Goal: Task Accomplishment & Management: Use online tool/utility

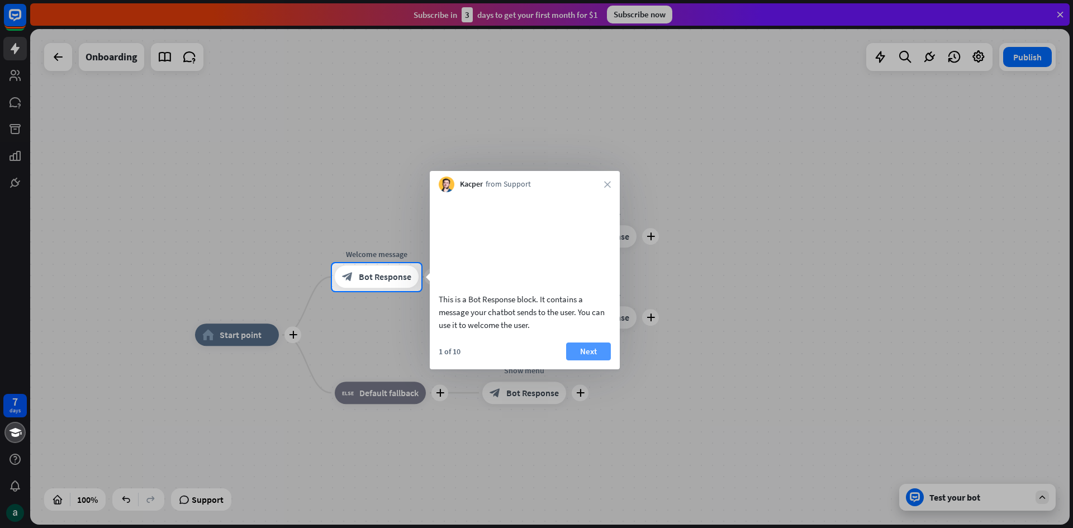
click at [596, 360] on button "Next" at bounding box center [588, 351] width 45 height 18
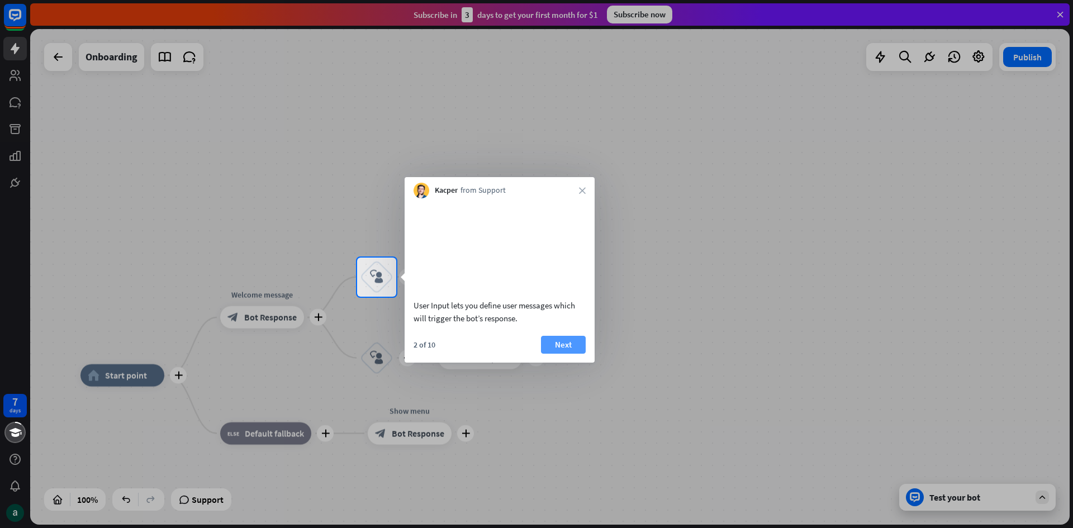
click at [557, 354] on button "Next" at bounding box center [563, 345] width 45 height 18
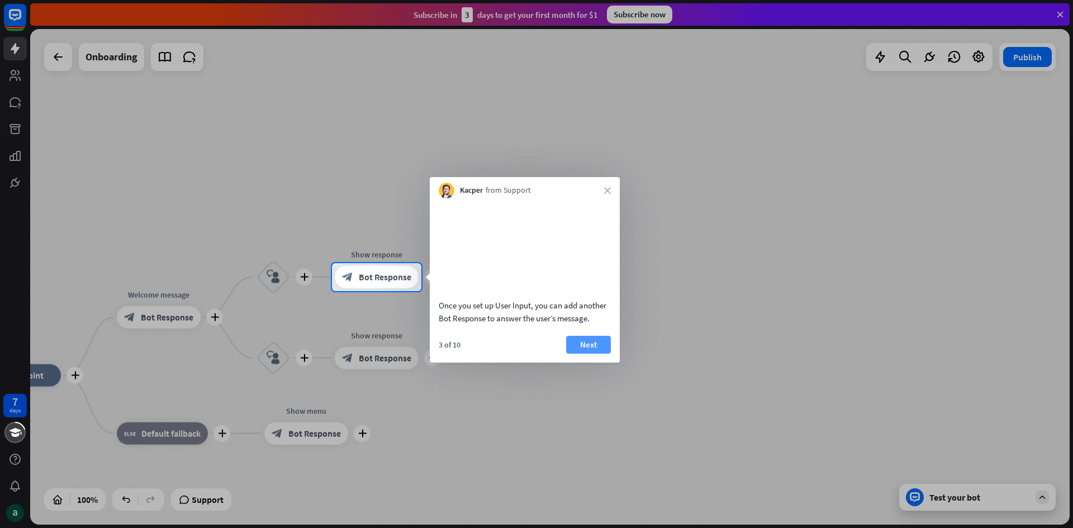
click at [591, 354] on button "Next" at bounding box center [588, 345] width 45 height 18
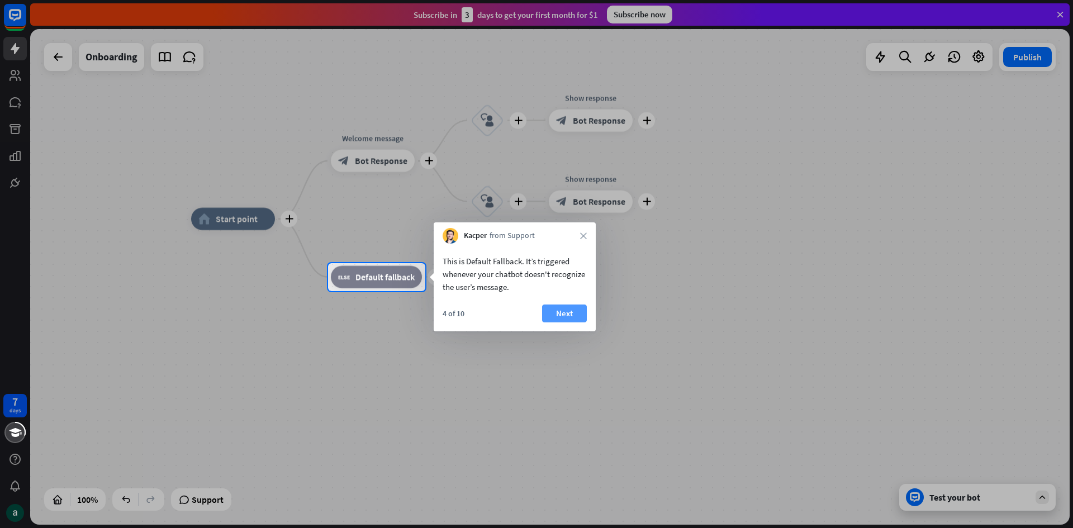
click at [570, 309] on button "Next" at bounding box center [564, 313] width 45 height 18
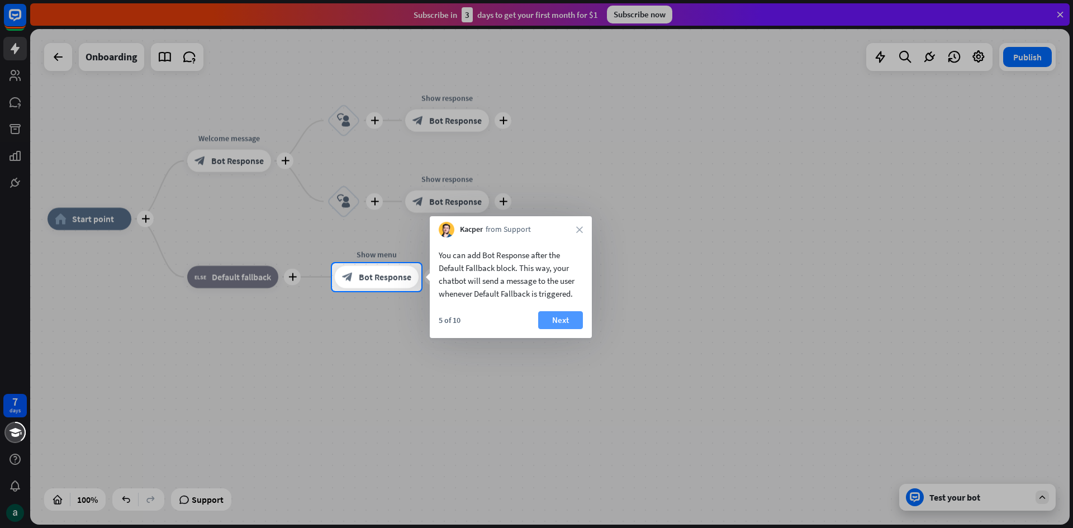
click at [565, 316] on button "Next" at bounding box center [560, 320] width 45 height 18
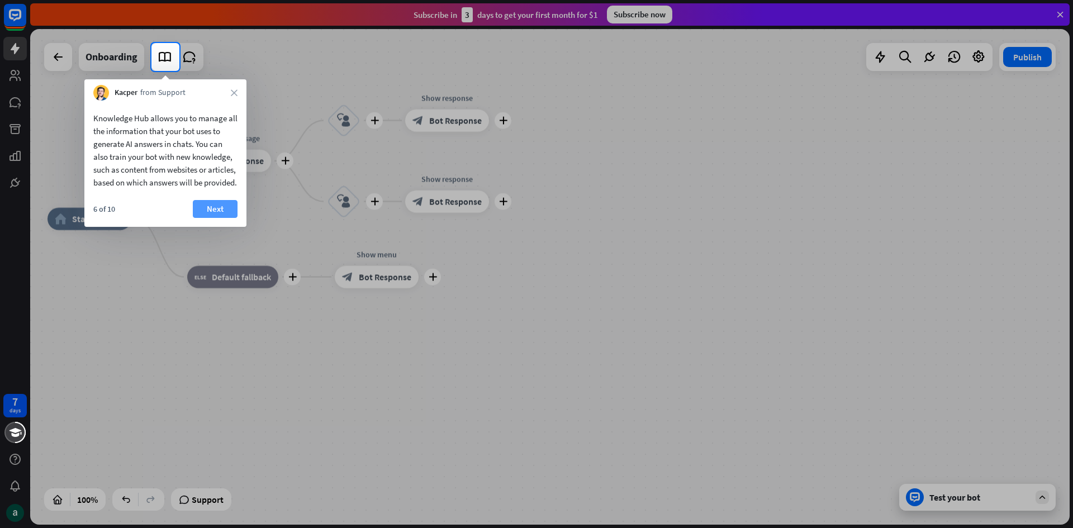
click at [209, 215] on button "Next" at bounding box center [215, 209] width 45 height 18
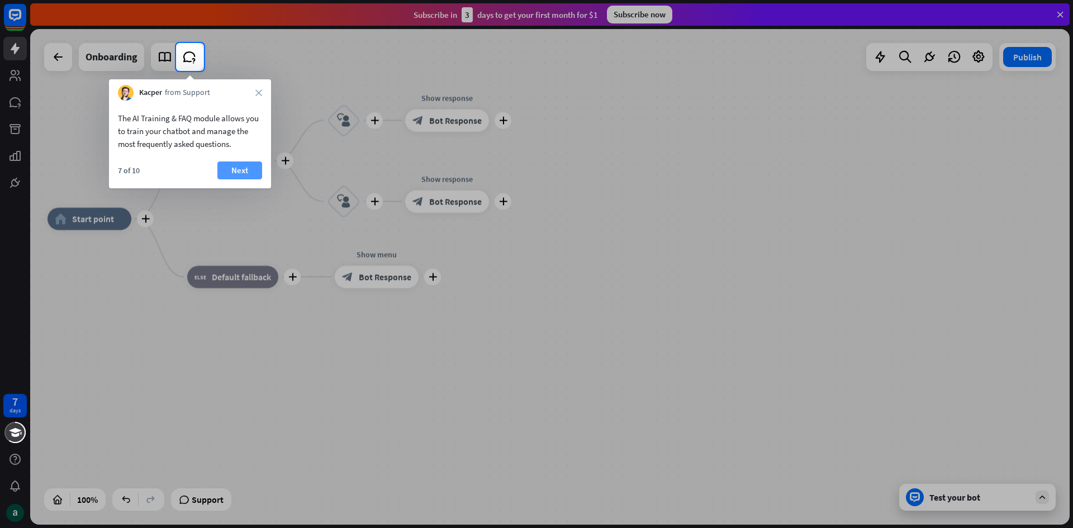
click at [241, 172] on button "Next" at bounding box center [239, 170] width 45 height 18
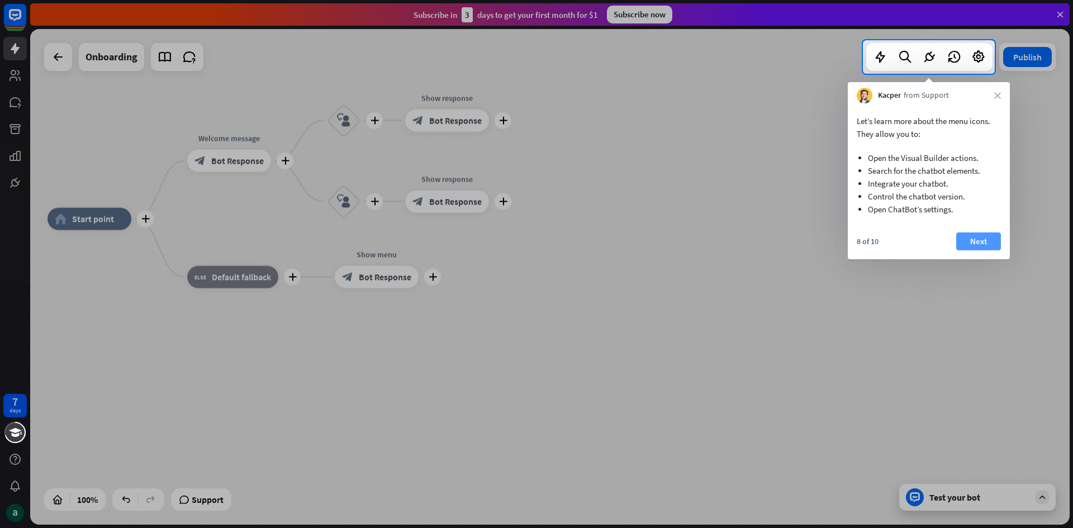
click at [973, 243] on button "Next" at bounding box center [978, 241] width 45 height 18
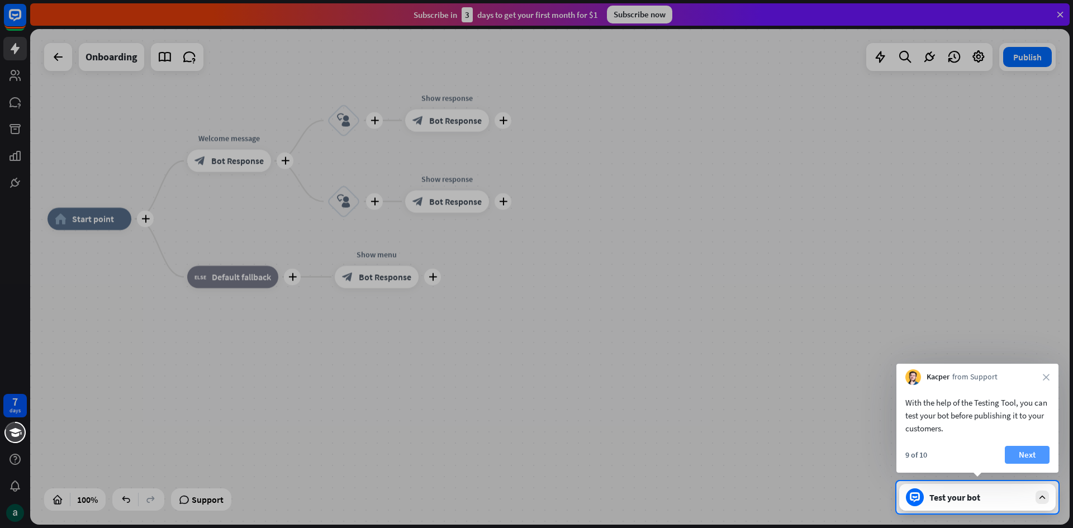
click at [1044, 447] on button "Next" at bounding box center [1026, 455] width 45 height 18
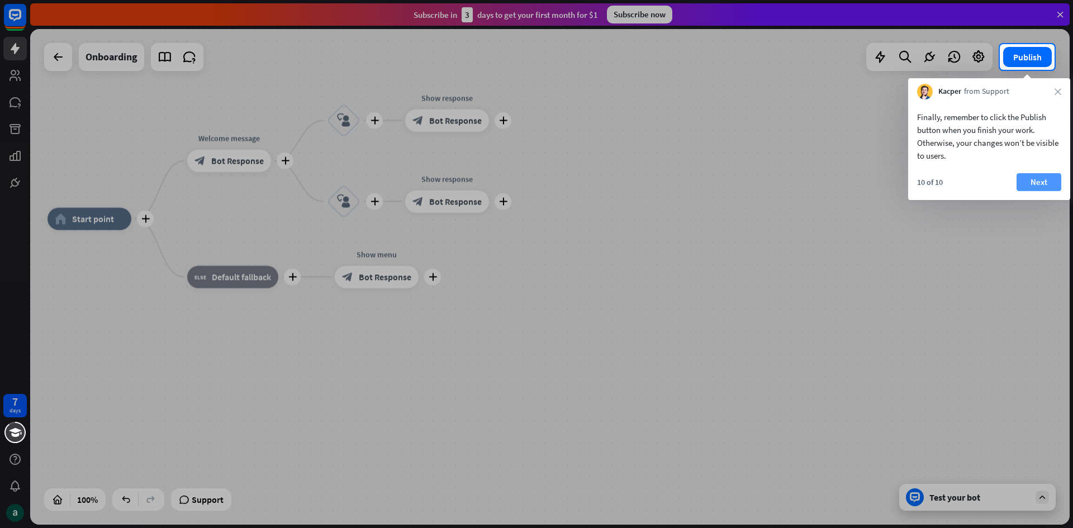
click at [1041, 184] on button "Next" at bounding box center [1038, 182] width 45 height 18
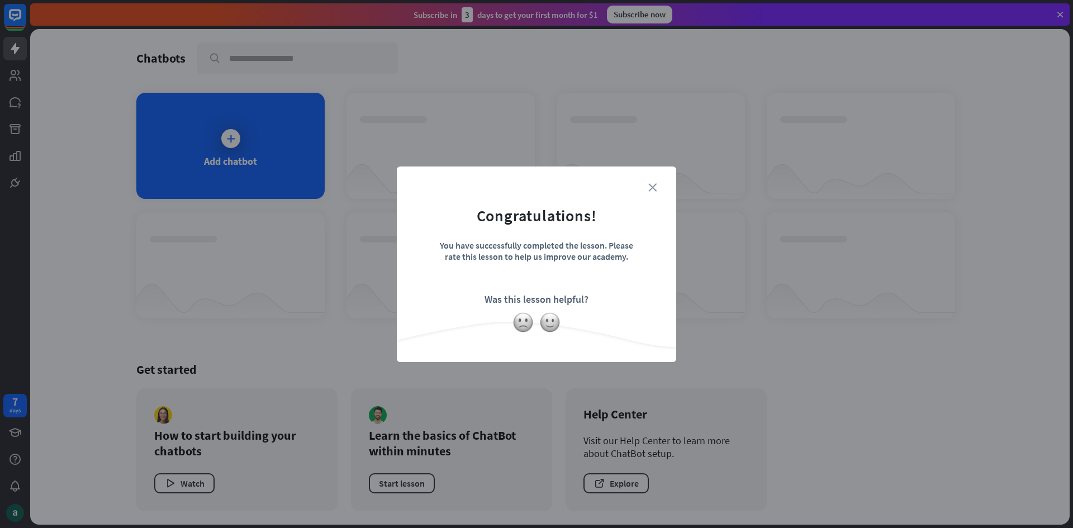
click at [652, 183] on icon "close" at bounding box center [652, 187] width 8 height 8
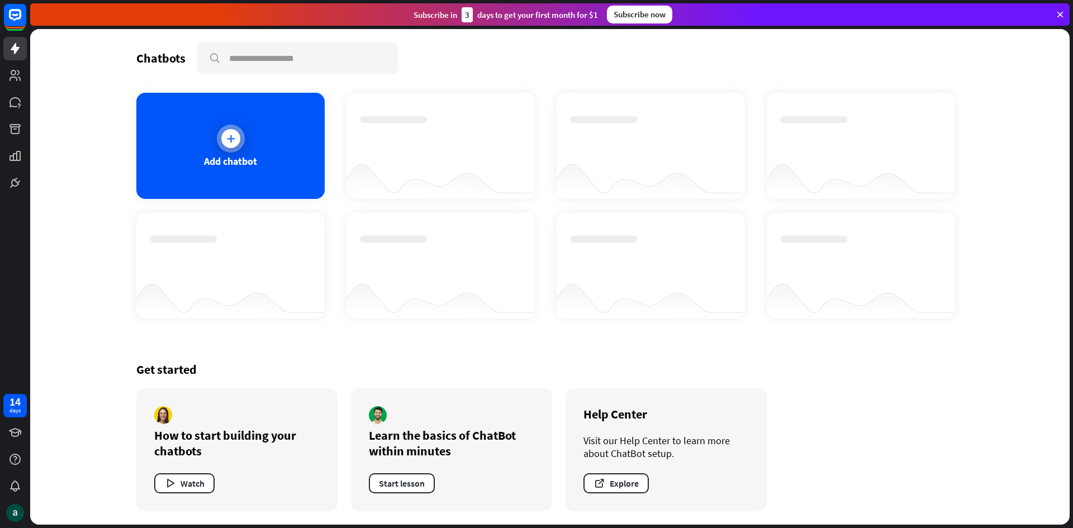
click at [227, 135] on icon at bounding box center [230, 138] width 11 height 11
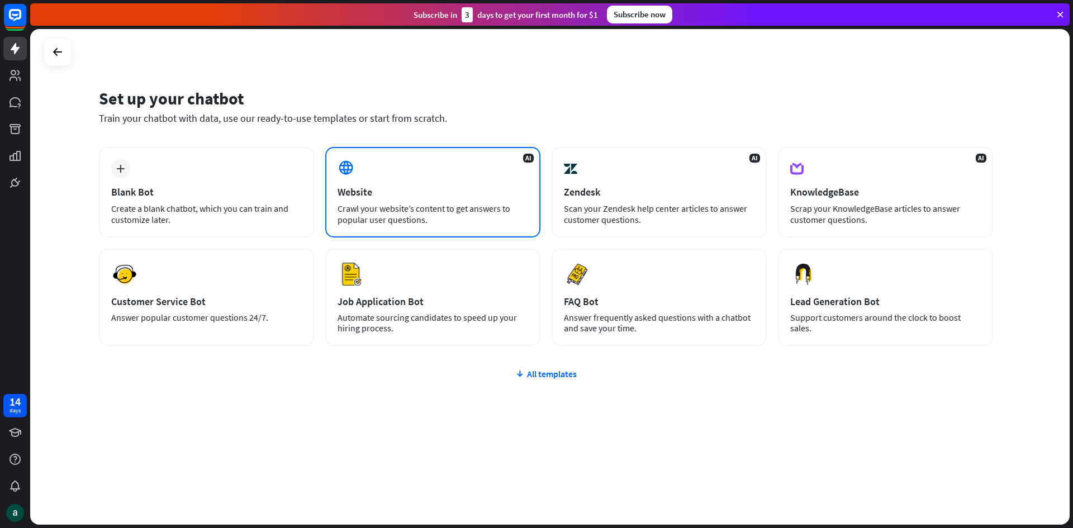
click at [375, 204] on div "Crawl your website’s content to get answers to popular user questions." at bounding box center [432, 214] width 190 height 22
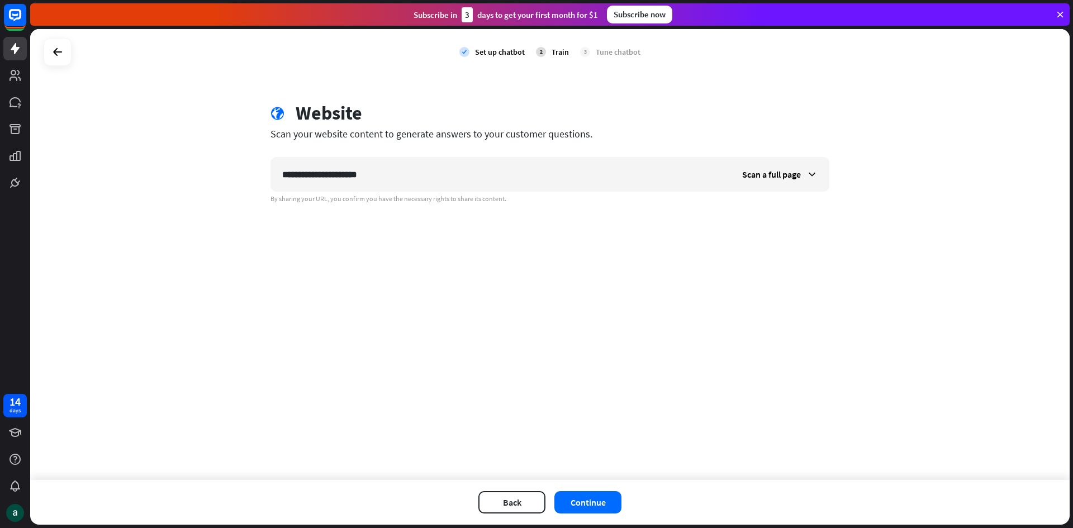
type input "**********"
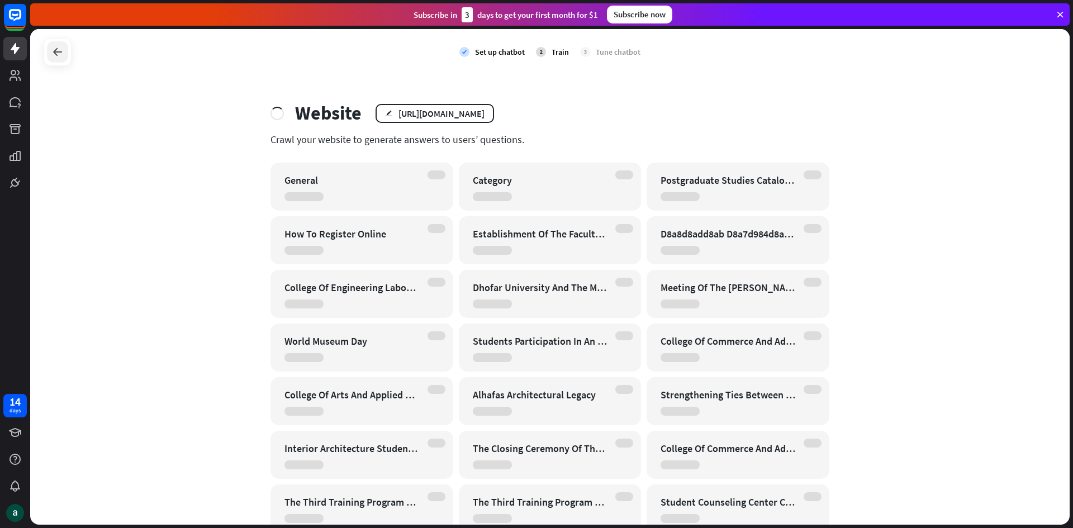
click at [58, 58] on icon at bounding box center [57, 51] width 13 height 13
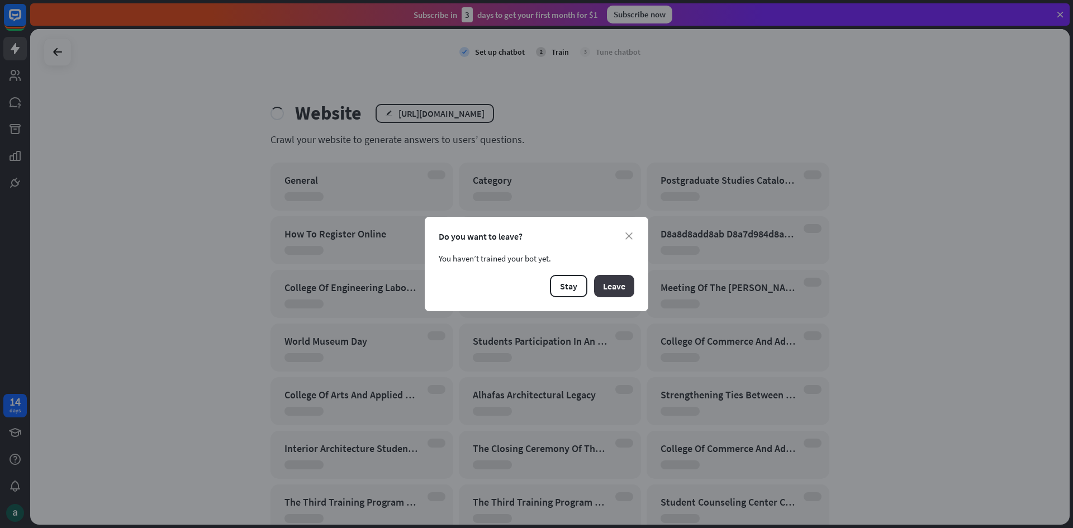
click at [611, 285] on button "Leave" at bounding box center [614, 286] width 40 height 22
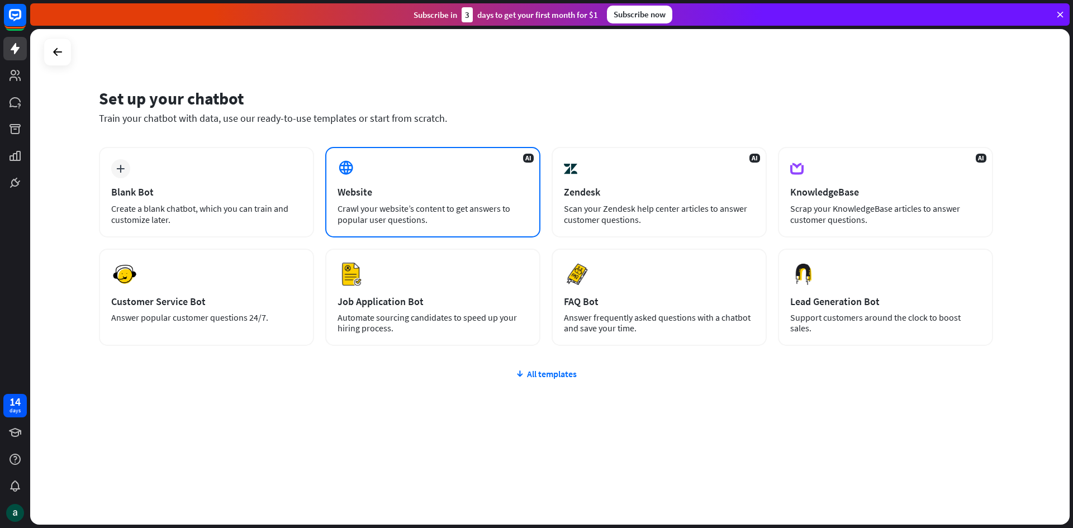
click at [418, 196] on div "Website" at bounding box center [432, 191] width 190 height 13
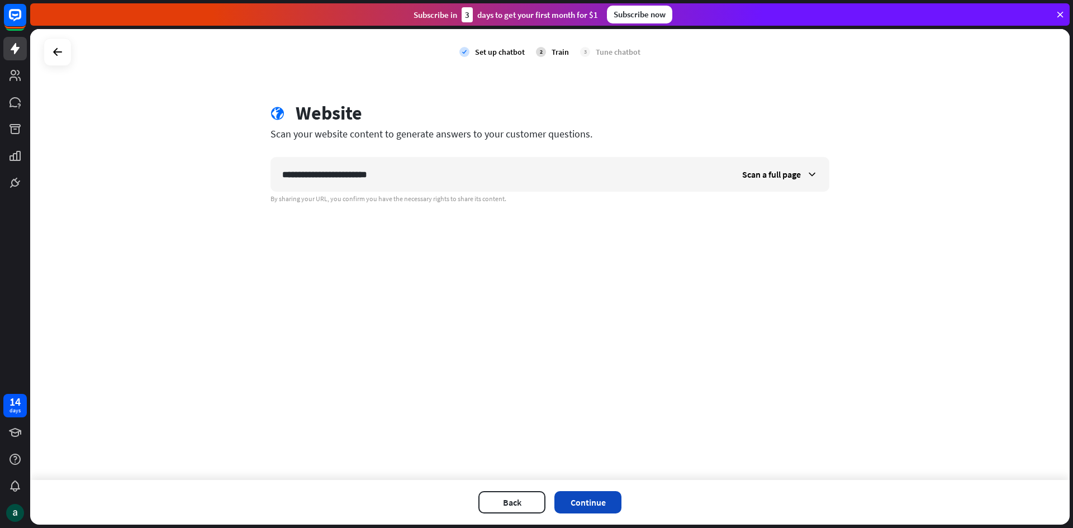
type input "**********"
click at [593, 506] on button "Continue" at bounding box center [587, 502] width 67 height 22
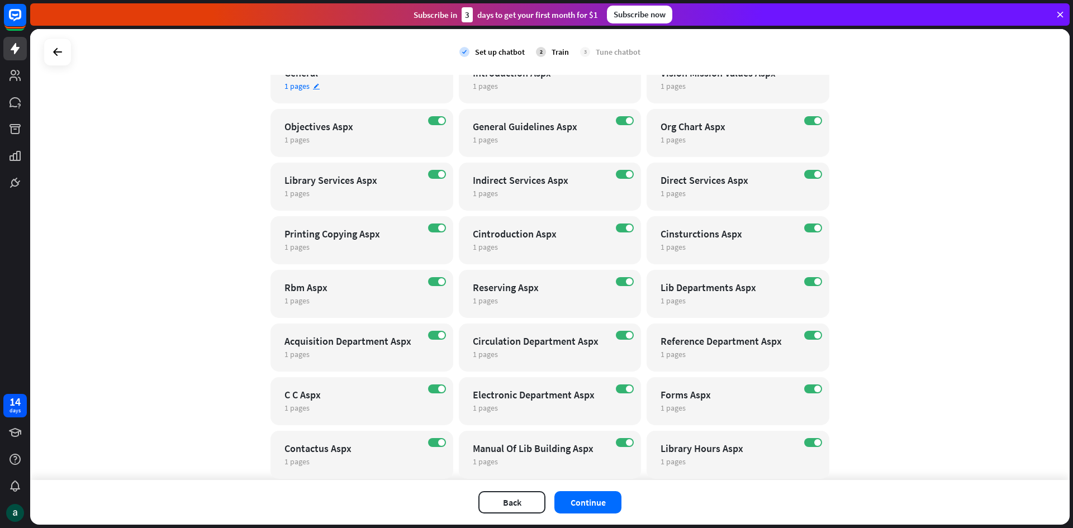
scroll to position [262, 0]
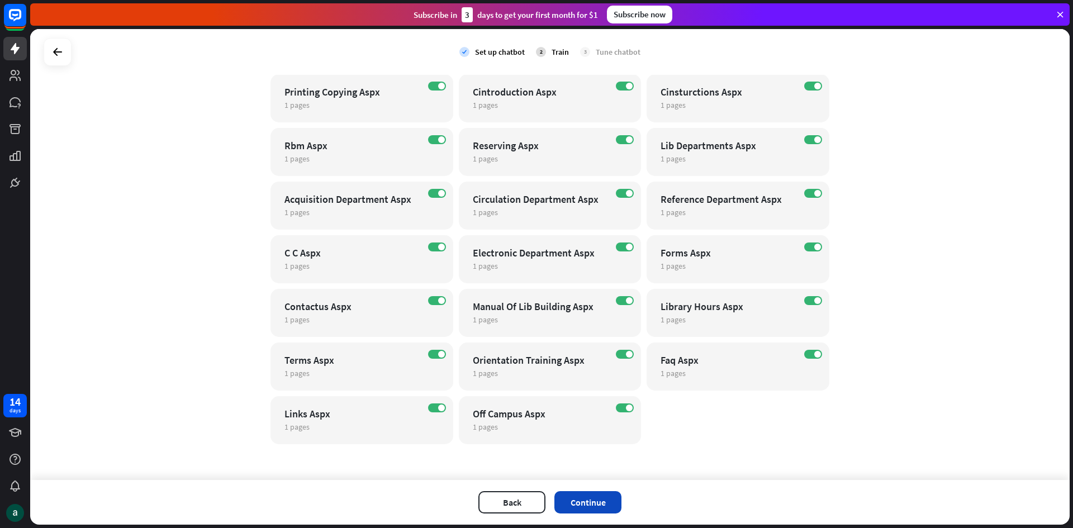
click at [586, 505] on button "Continue" at bounding box center [587, 502] width 67 height 22
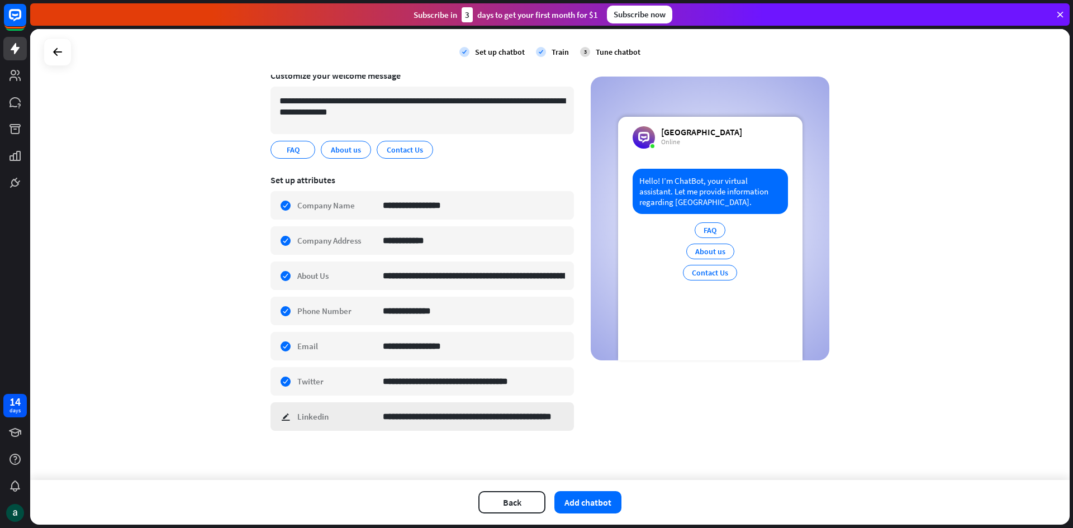
scroll to position [88, 0]
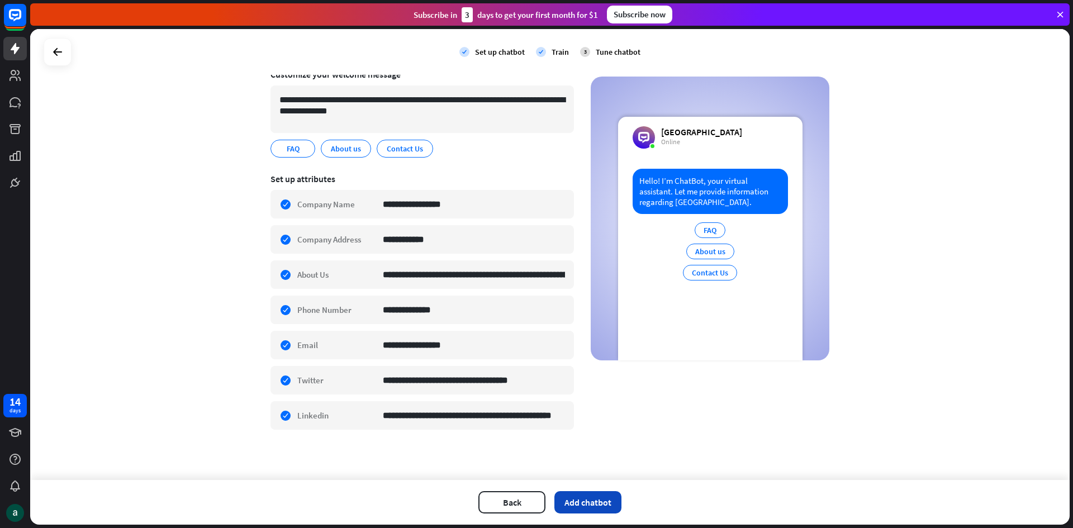
click at [582, 503] on button "Add chatbot" at bounding box center [587, 502] width 67 height 22
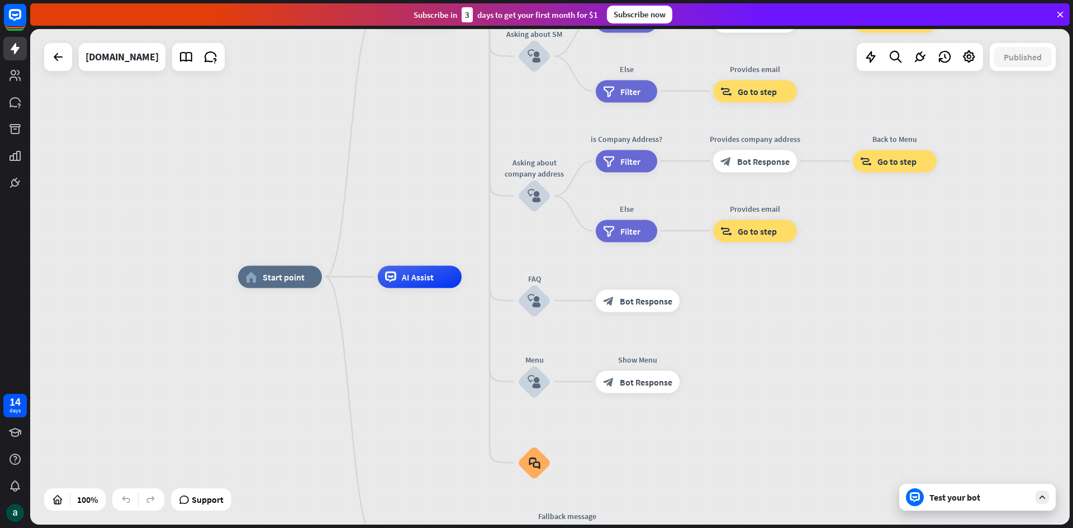
click at [952, 498] on div "Test your bot" at bounding box center [979, 497] width 101 height 11
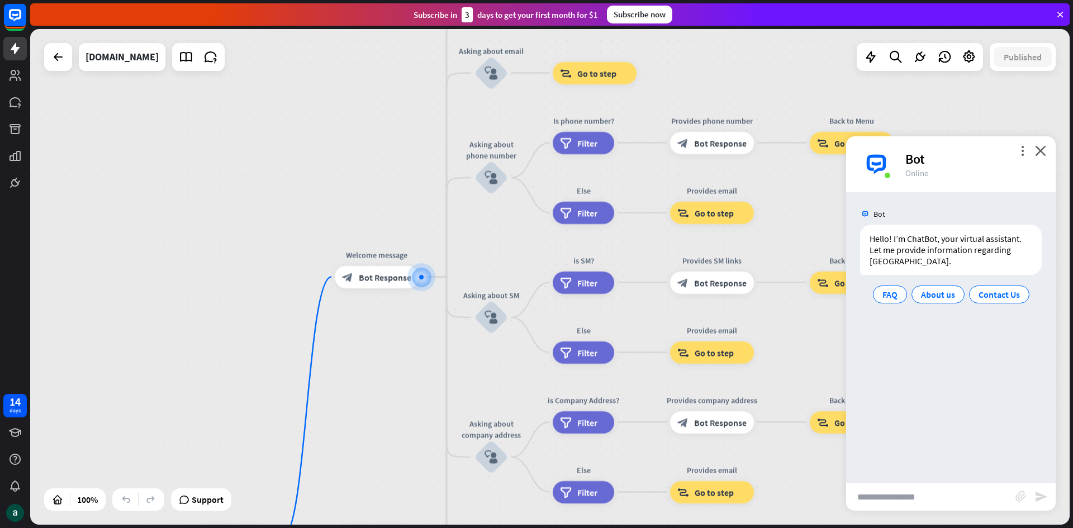
click at [952, 498] on input "text" at bounding box center [930, 497] width 169 height 28
type input "**********"
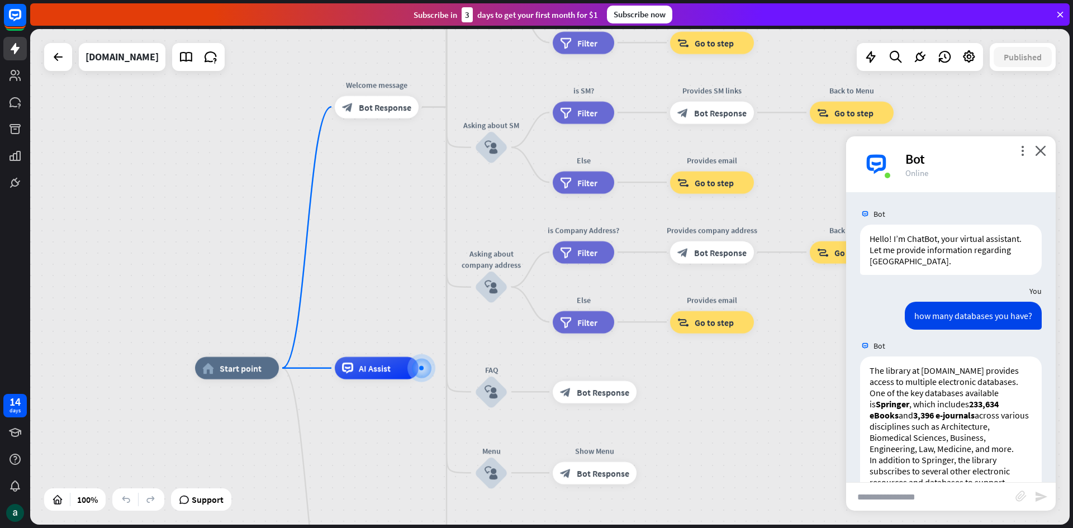
scroll to position [120, 0]
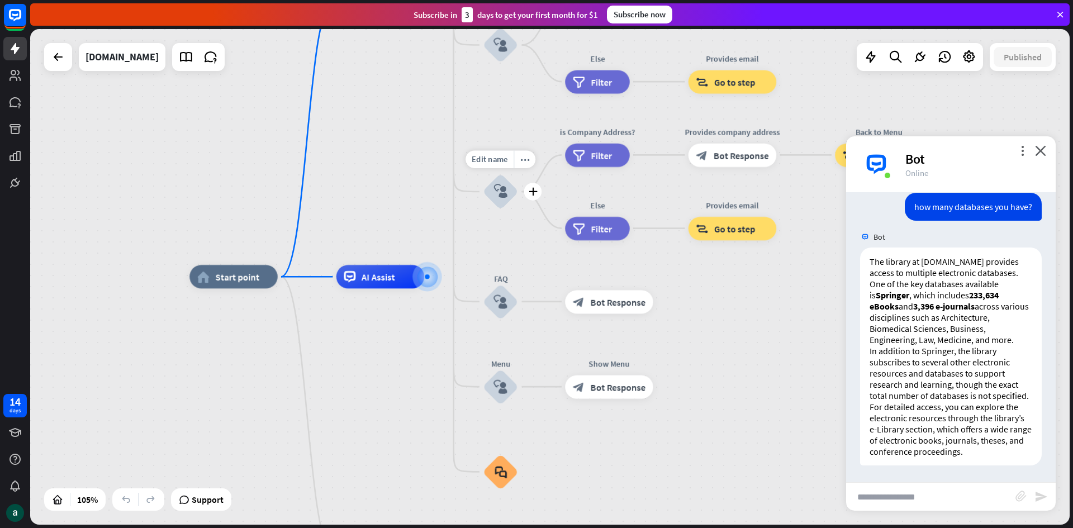
click at [501, 189] on icon "block_user_input" at bounding box center [500, 191] width 14 height 14
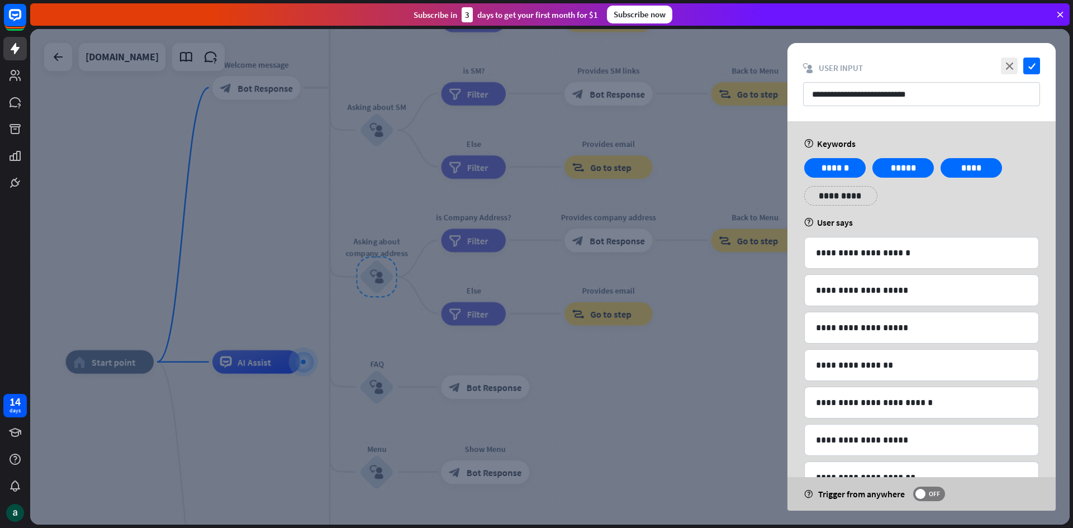
click at [1057, 13] on icon at bounding box center [1060, 14] width 10 height 10
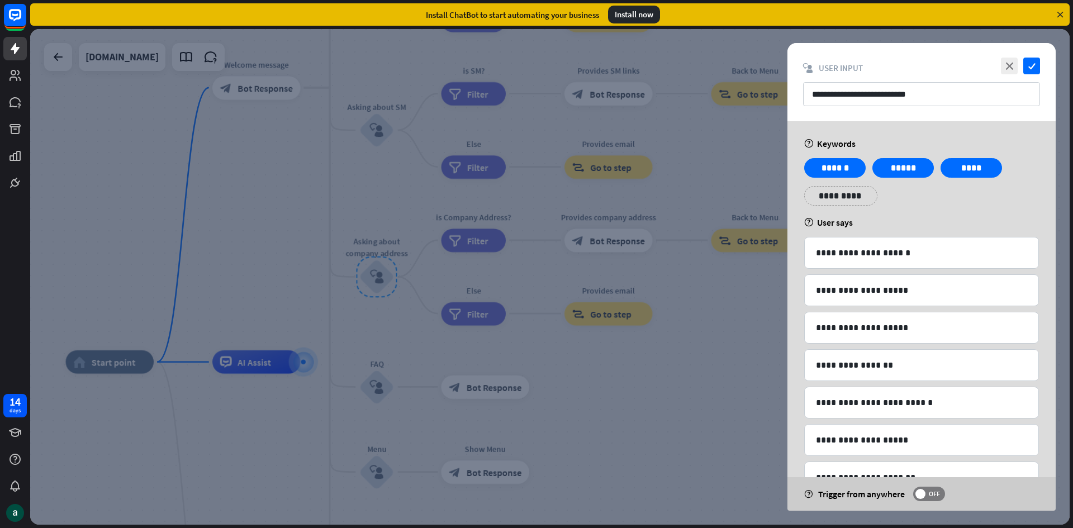
click at [999, 70] on div "close check" at bounding box center [1019, 66] width 42 height 17
click at [1007, 68] on icon "close" at bounding box center [1009, 66] width 17 height 17
